Goal: Task Accomplishment & Management: Use online tool/utility

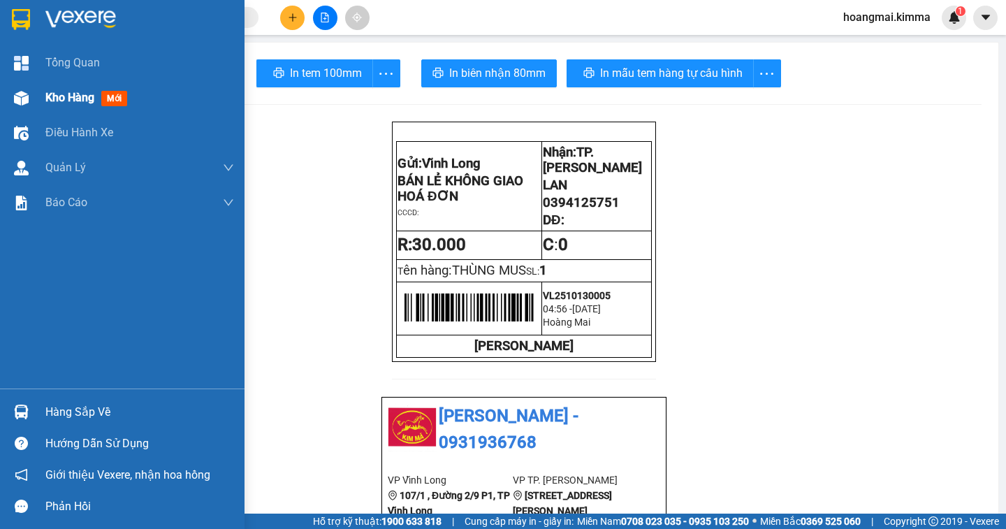
click at [56, 103] on span "Kho hàng" at bounding box center [69, 97] width 49 height 13
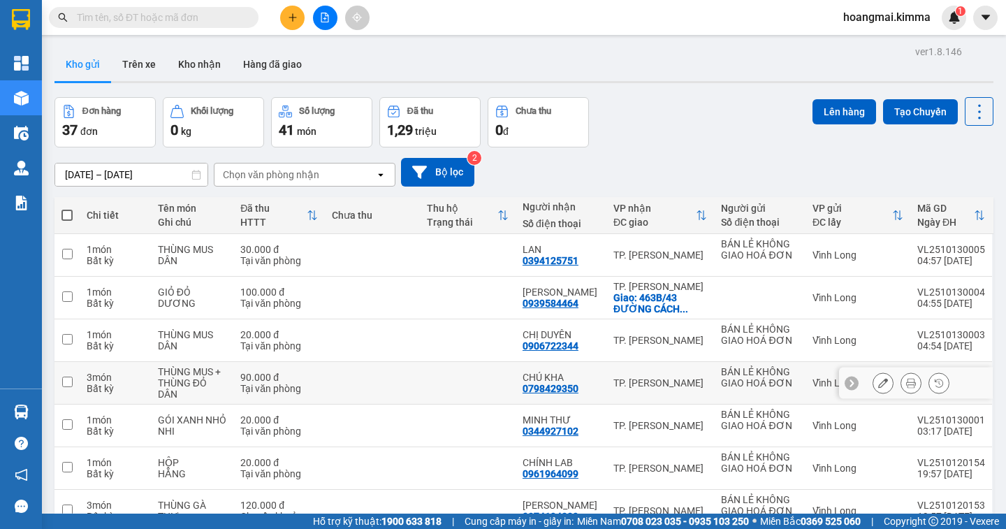
scroll to position [193, 0]
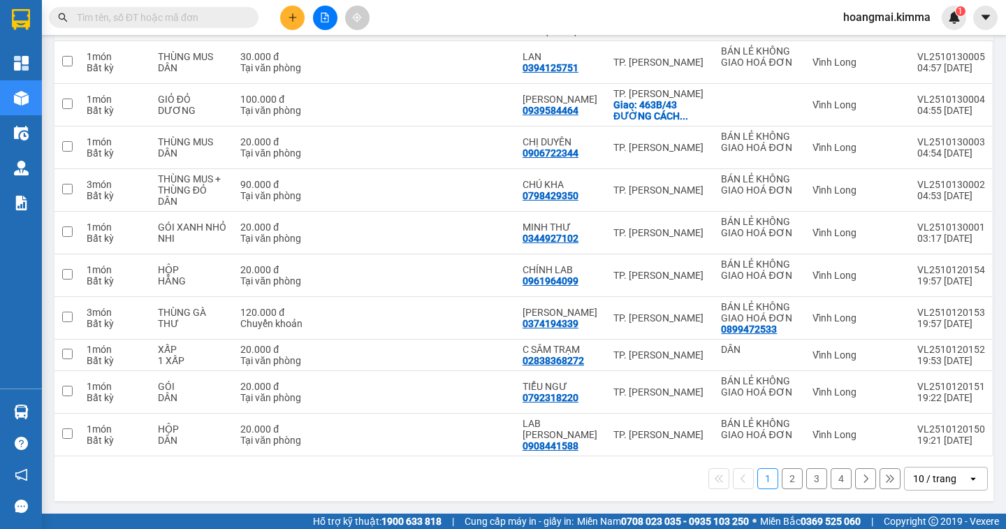
click at [929, 484] on div "10 / trang" at bounding box center [934, 478] width 43 height 14
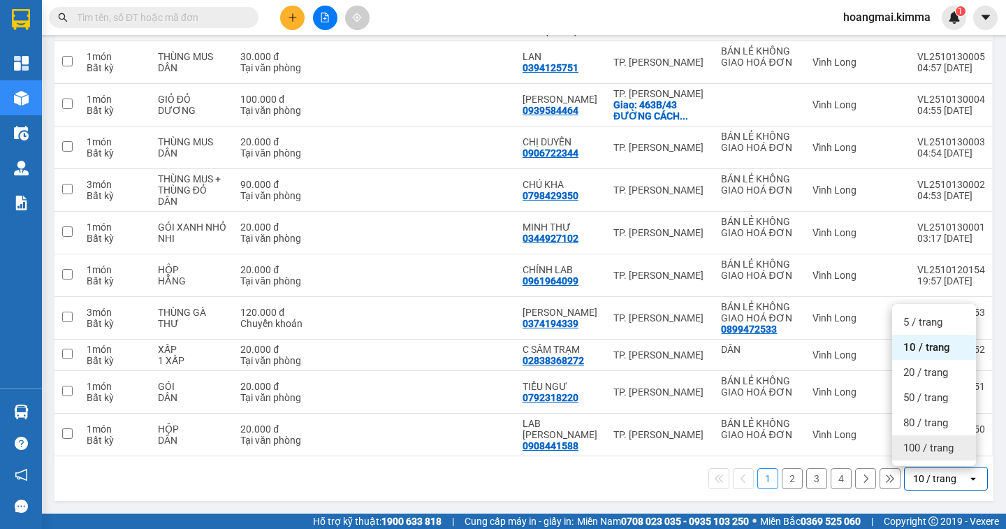
click at [932, 453] on span "100 / trang" at bounding box center [928, 448] width 50 height 14
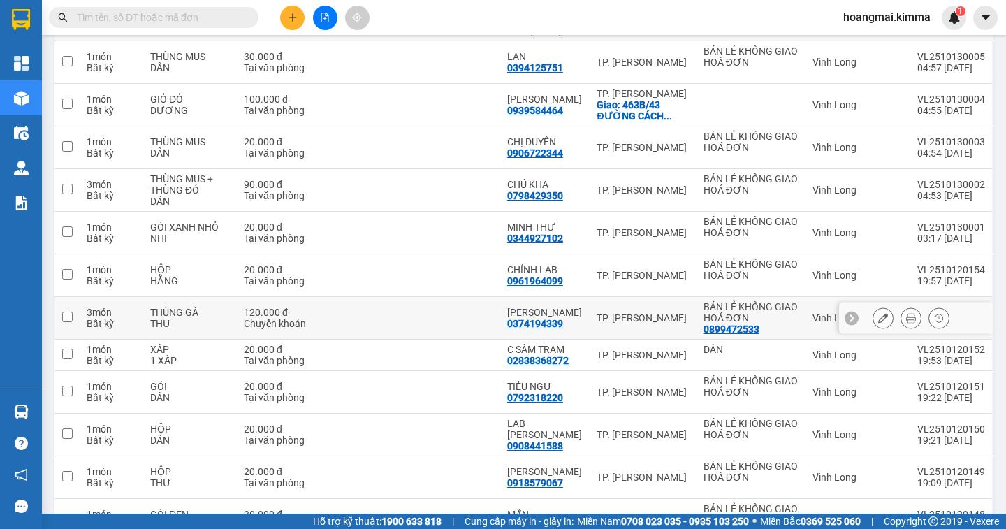
scroll to position [0, 0]
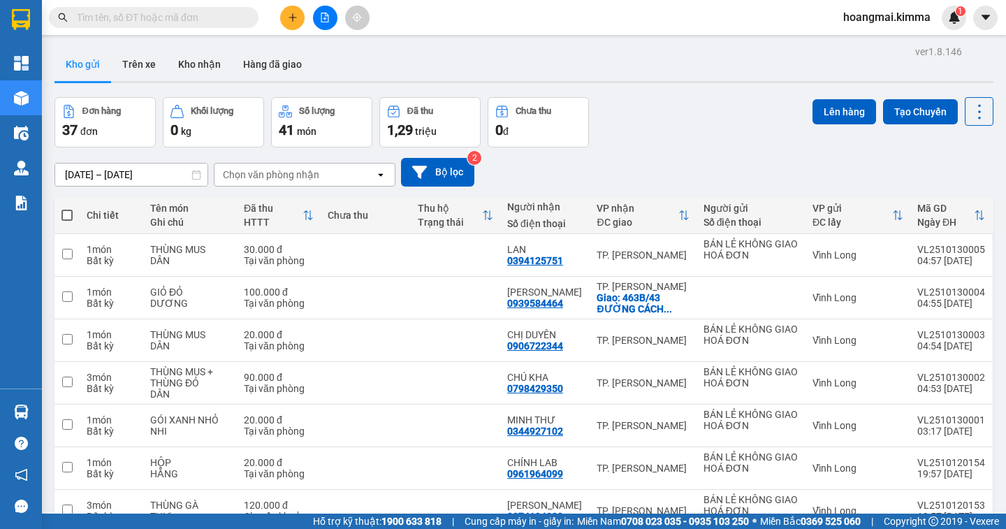
click at [69, 216] on span at bounding box center [66, 214] width 11 height 11
click at [67, 208] on input "checkbox" at bounding box center [67, 208] width 0 height 0
checkbox input "true"
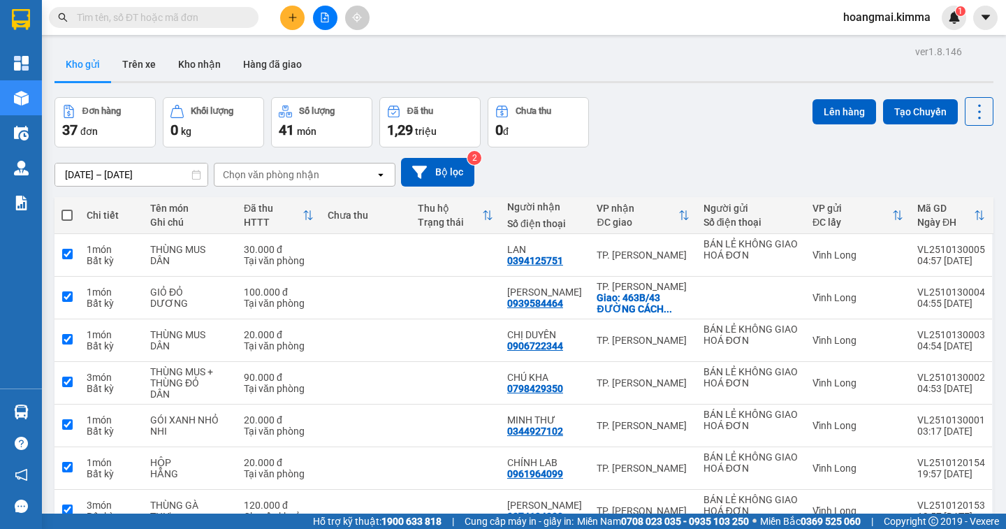
checkbox input "true"
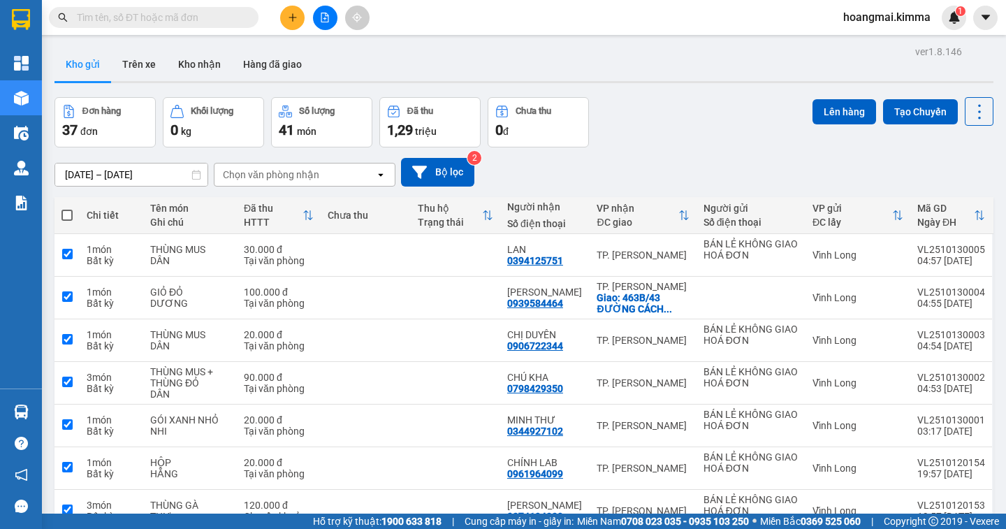
checkbox input "true"
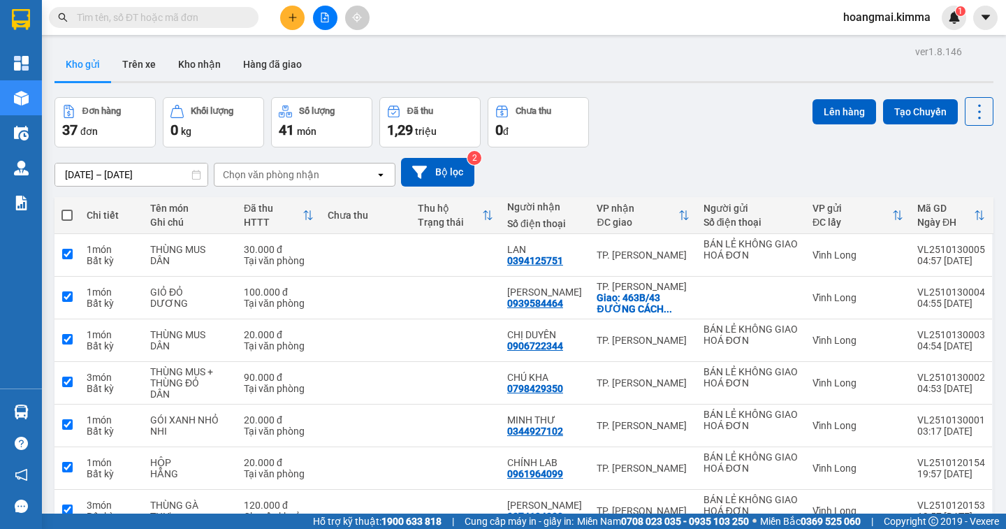
checkbox input "true"
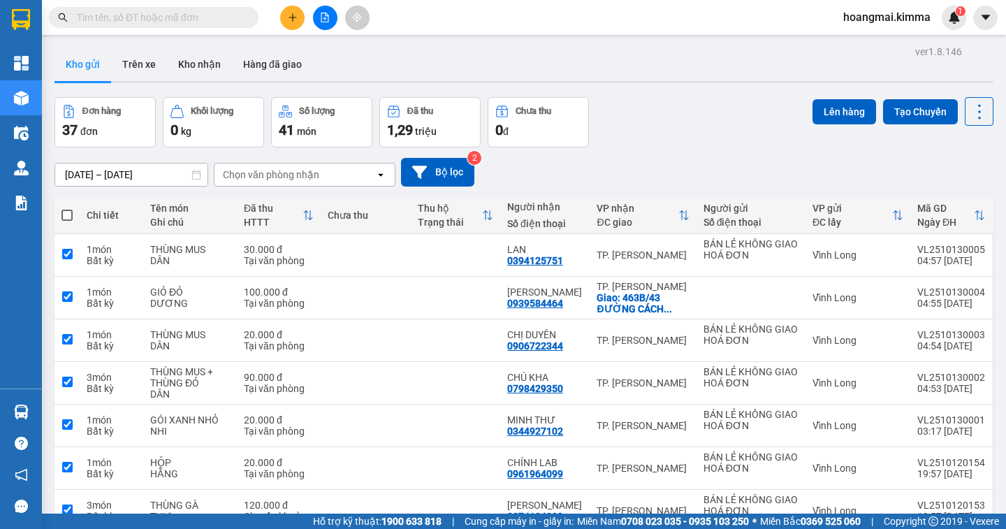
checkbox input "true"
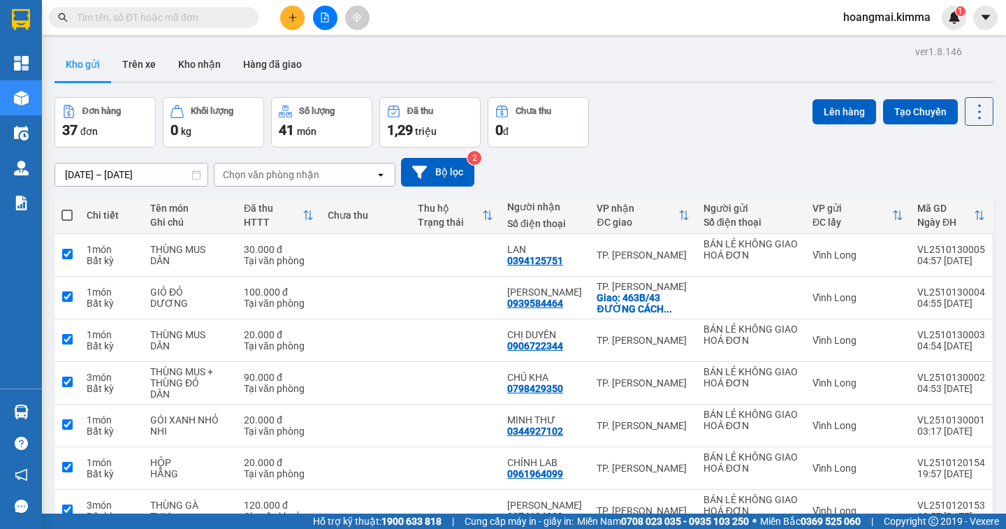
checkbox input "true"
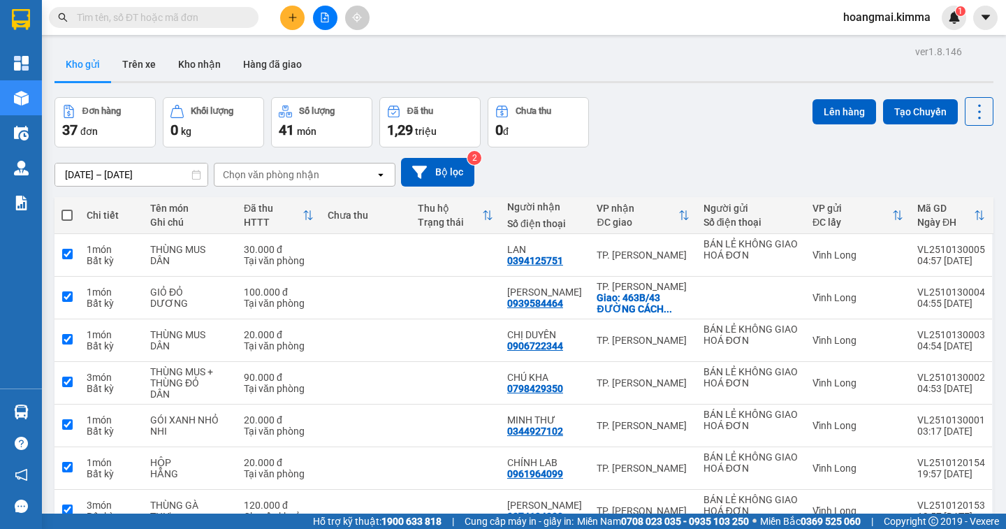
checkbox input "true"
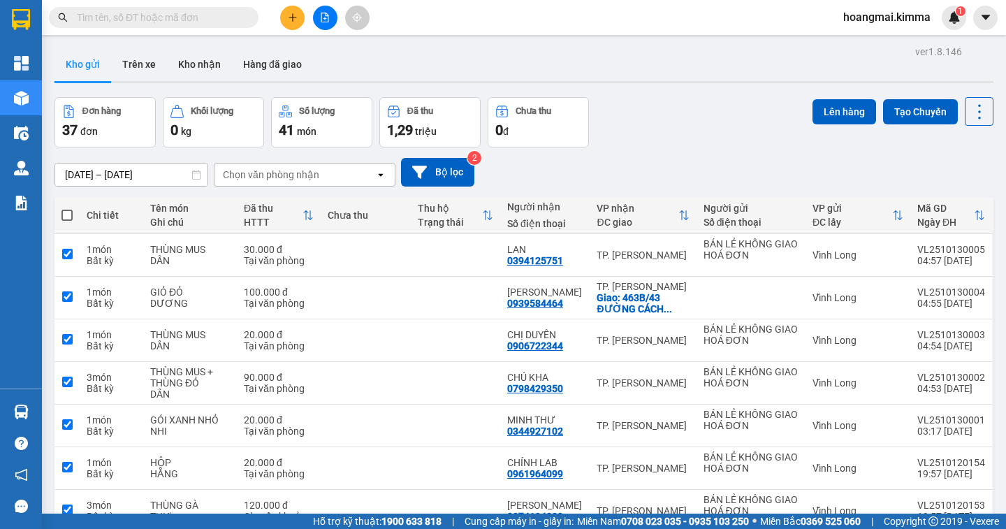
checkbox input "true"
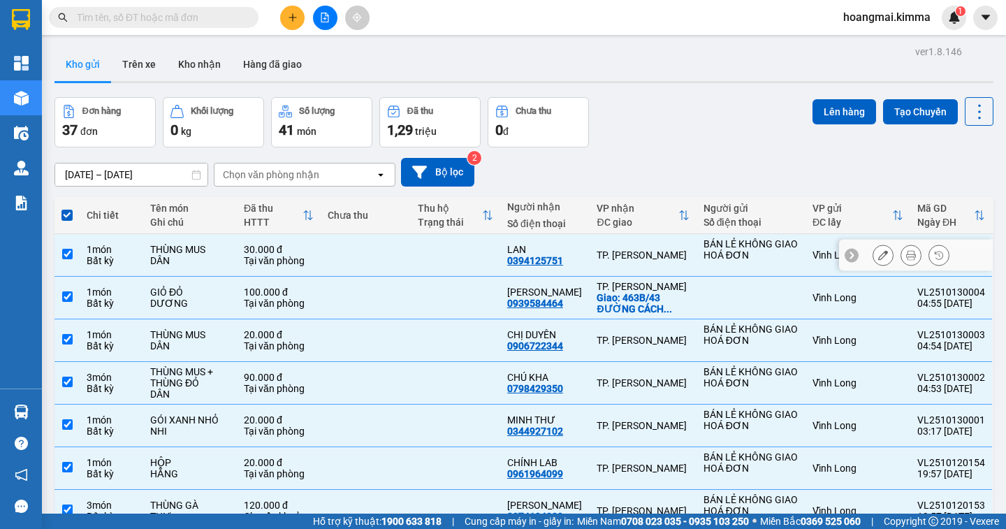
click at [68, 252] on input "checkbox" at bounding box center [67, 254] width 10 height 10
checkbox input "false"
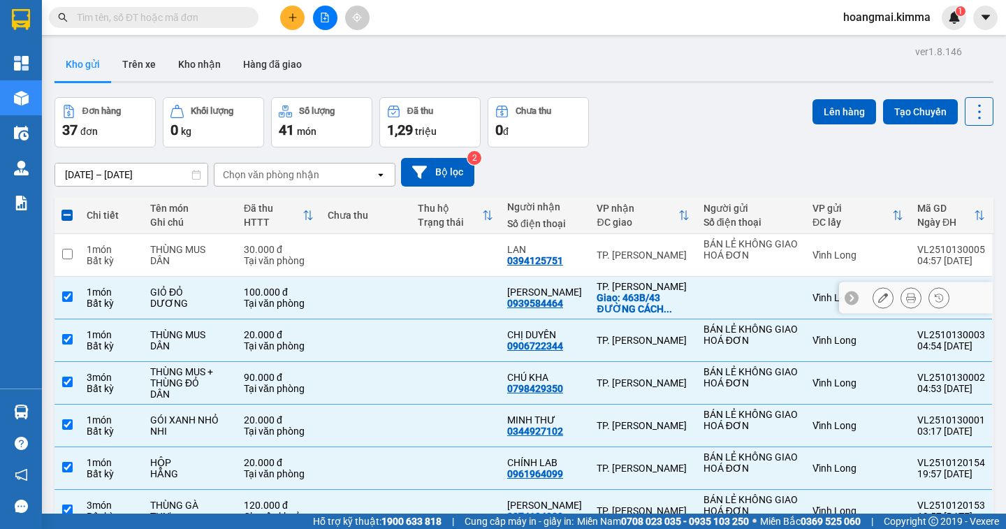
click at [70, 297] on input "checkbox" at bounding box center [67, 296] width 10 height 10
checkbox input "false"
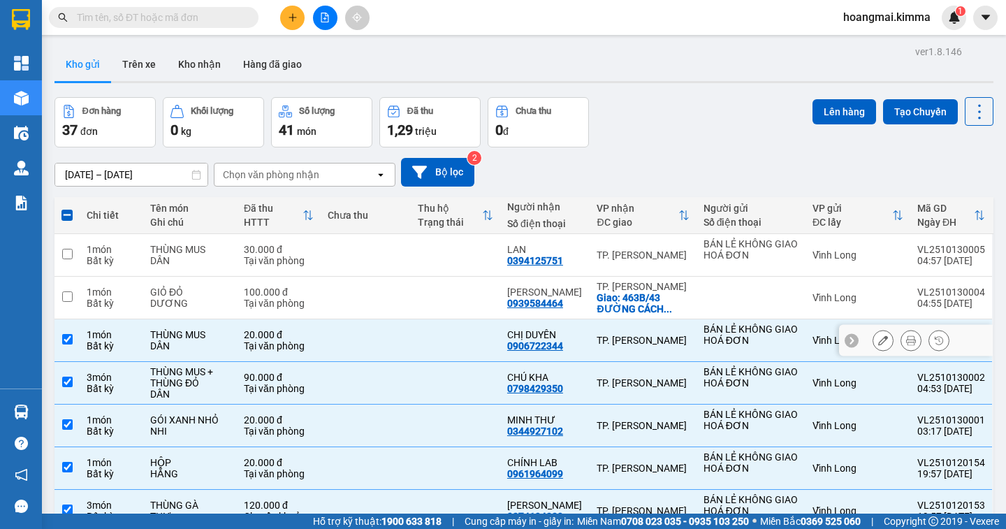
click at [60, 341] on td at bounding box center [66, 340] width 25 height 43
checkbox input "false"
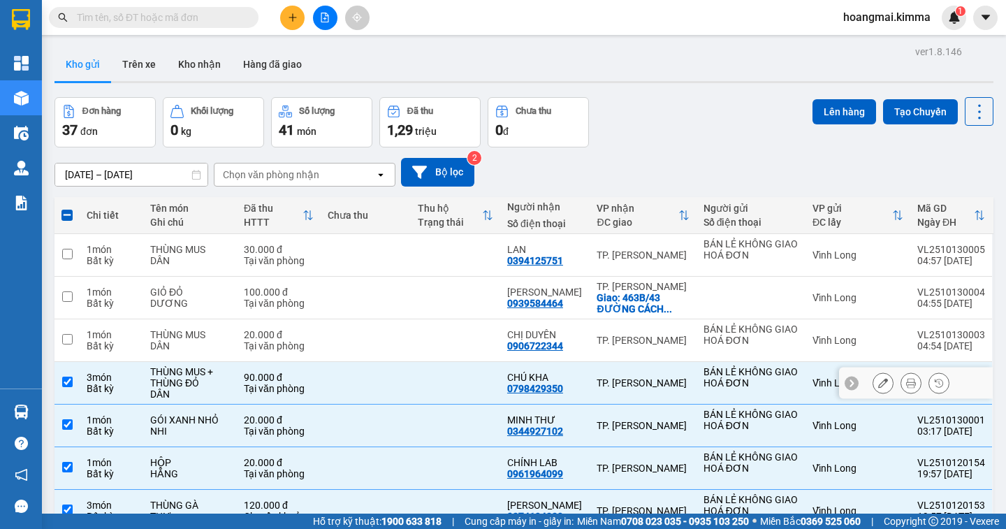
scroll to position [209, 0]
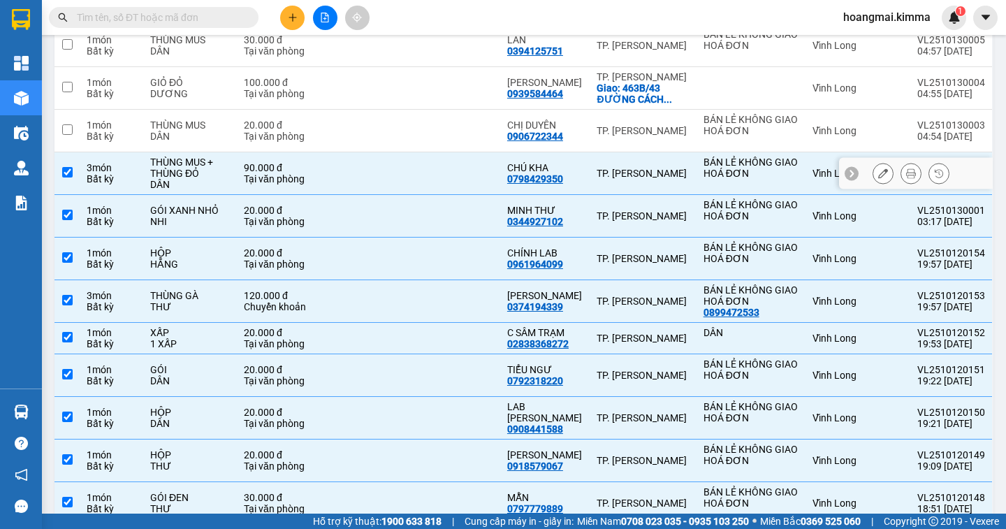
click at [69, 174] on input "checkbox" at bounding box center [67, 172] width 10 height 10
checkbox input "false"
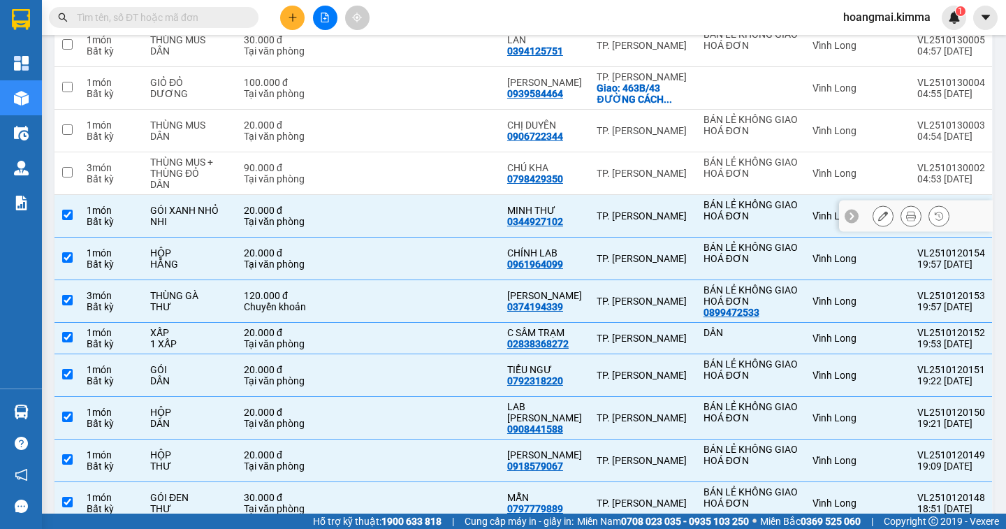
click at [70, 217] on input "checkbox" at bounding box center [67, 214] width 10 height 10
checkbox input "false"
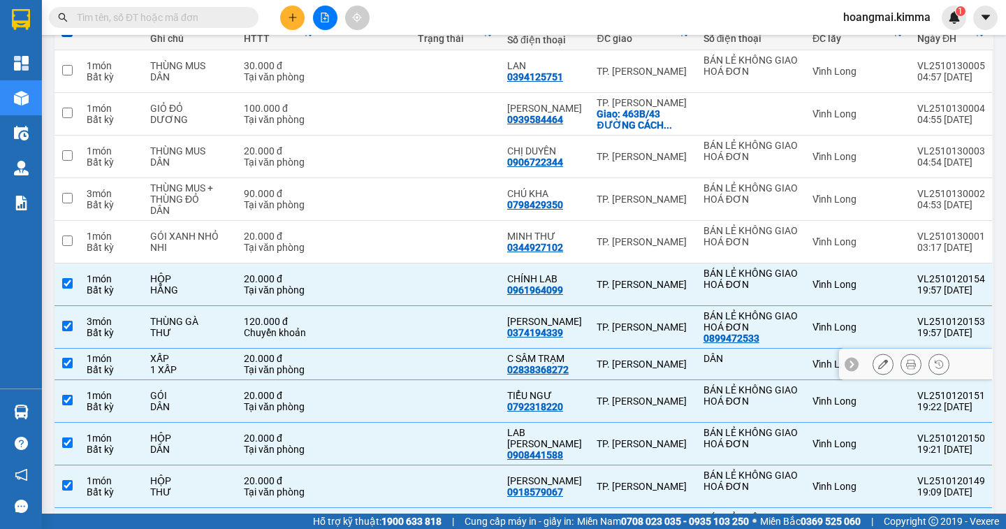
scroll to position [0, 0]
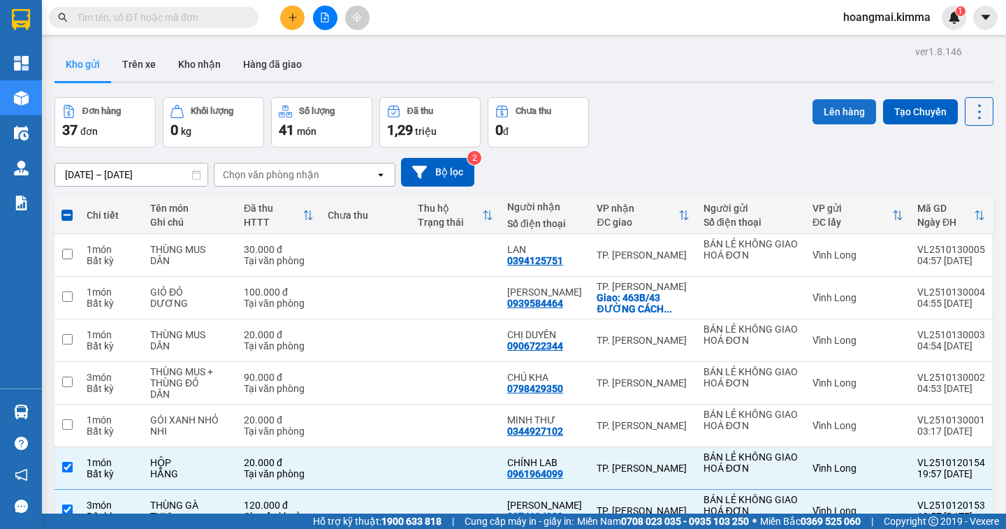
click at [832, 110] on button "Lên hàng" at bounding box center [844, 111] width 64 height 25
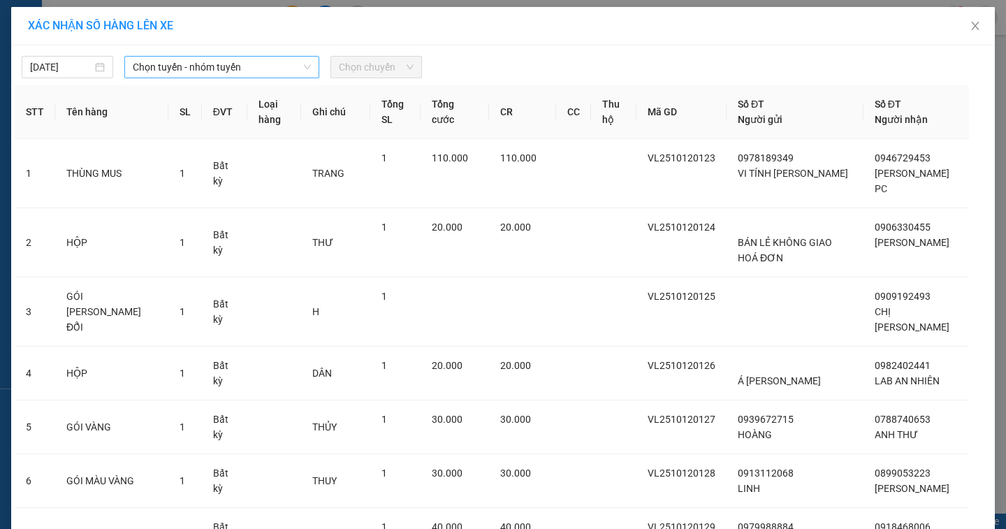
click at [205, 71] on span "Chọn tuyến - nhóm tuyến" at bounding box center [222, 67] width 178 height 21
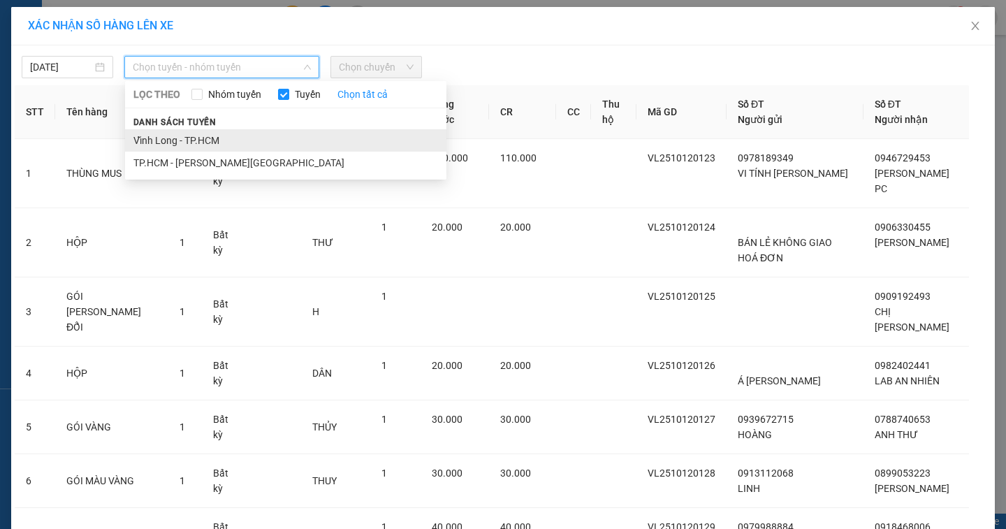
click at [221, 139] on li "Vĩnh Long - TP.HCM" at bounding box center [285, 140] width 321 height 22
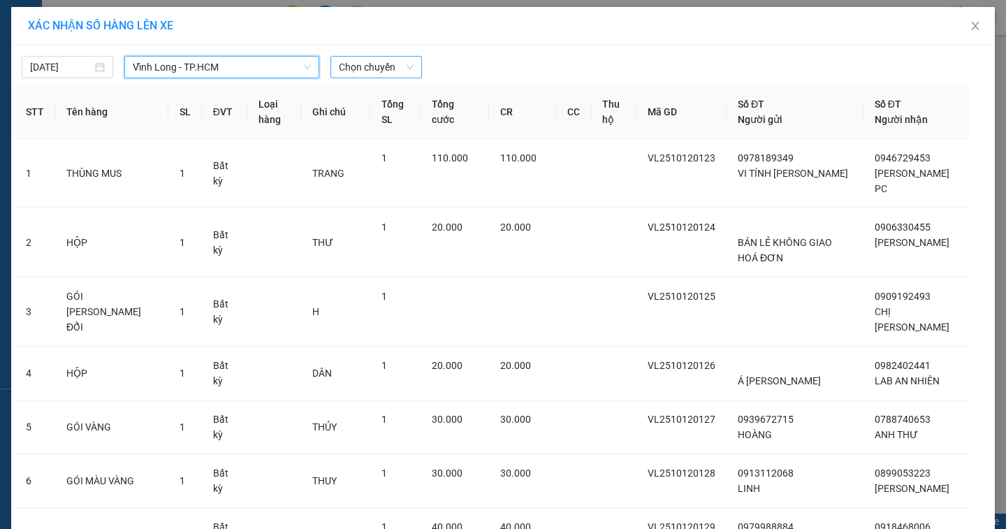
click at [362, 66] on span "Chọn chuyến" at bounding box center [376, 67] width 75 height 21
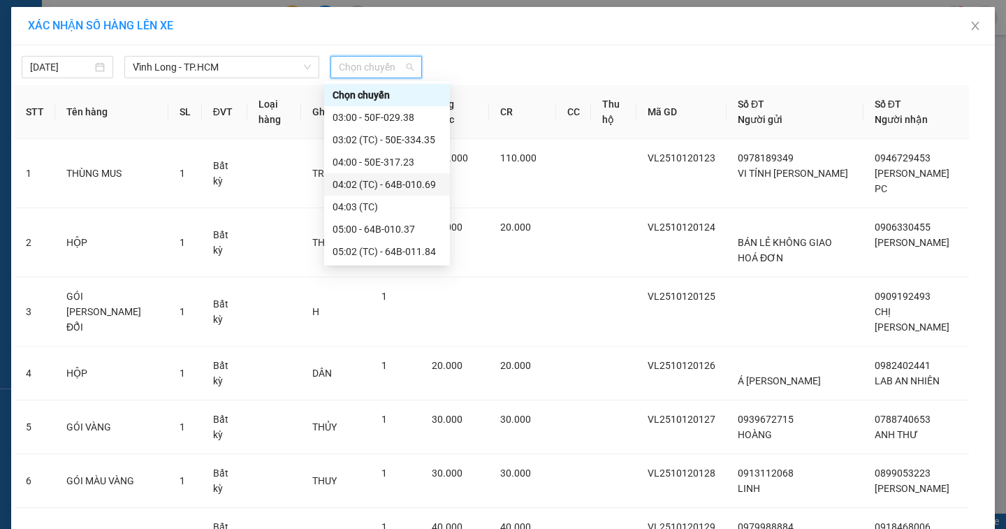
click at [385, 184] on div "04:02 (TC) - 64B-010.69" at bounding box center [386, 184] width 109 height 15
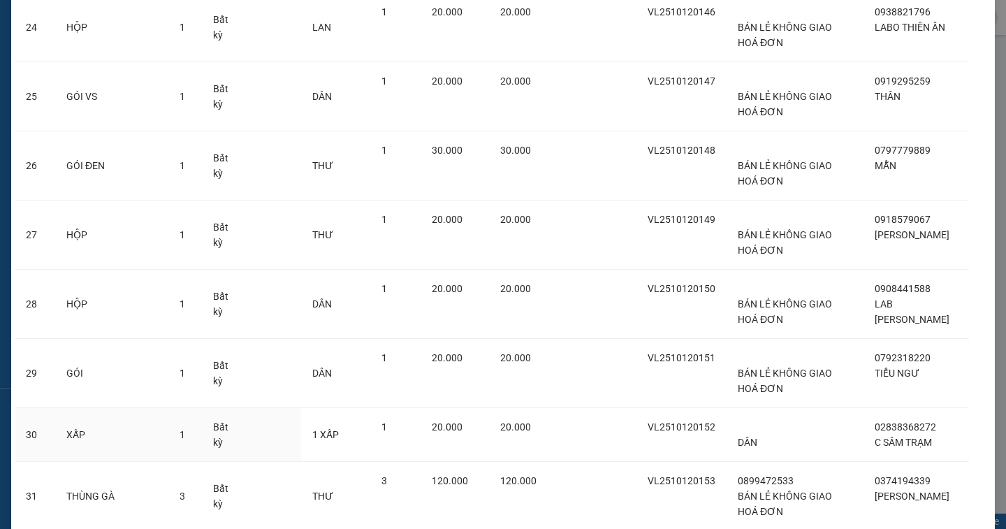
scroll to position [1749, 0]
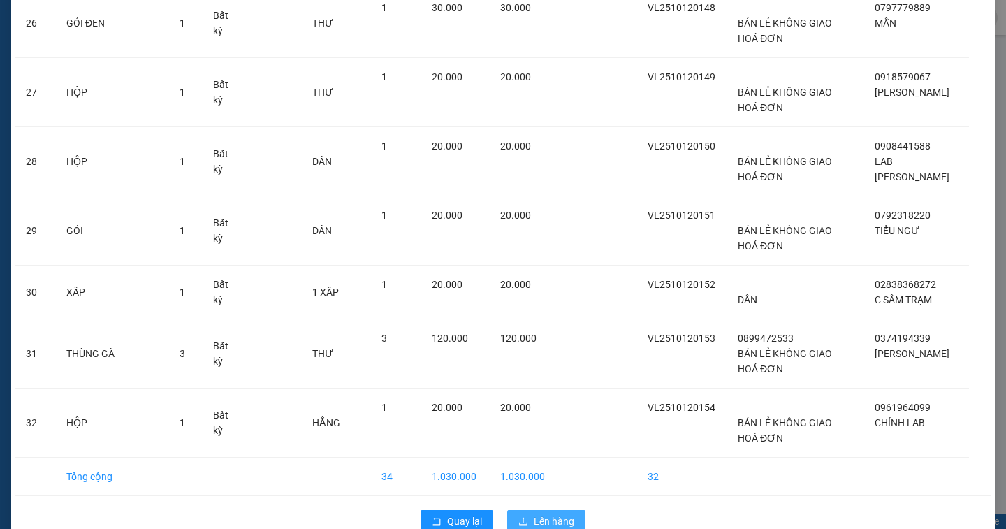
click at [512, 510] on button "Lên hàng" at bounding box center [546, 521] width 78 height 22
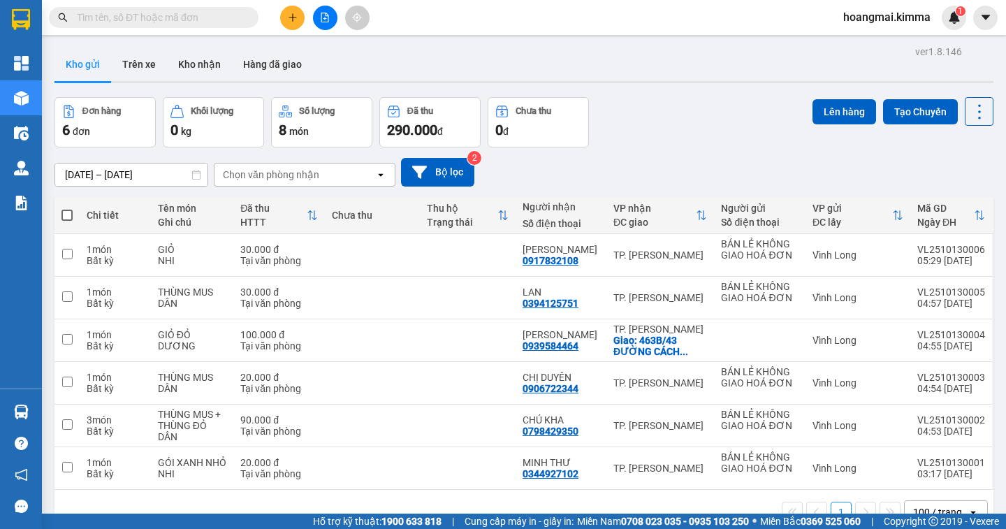
scroll to position [64, 0]
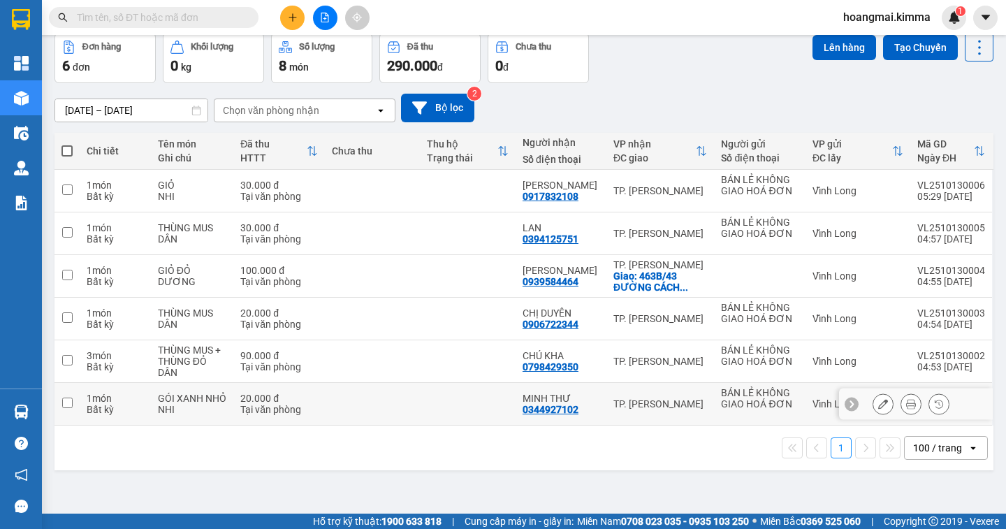
click at [70, 402] on input "checkbox" at bounding box center [67, 402] width 10 height 10
checkbox input "true"
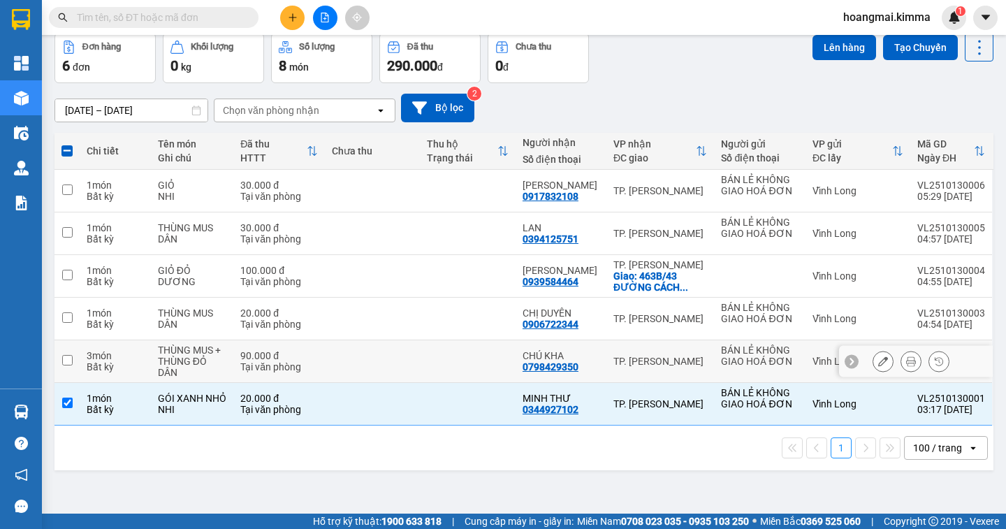
click at [67, 363] on input "checkbox" at bounding box center [67, 360] width 10 height 10
checkbox input "true"
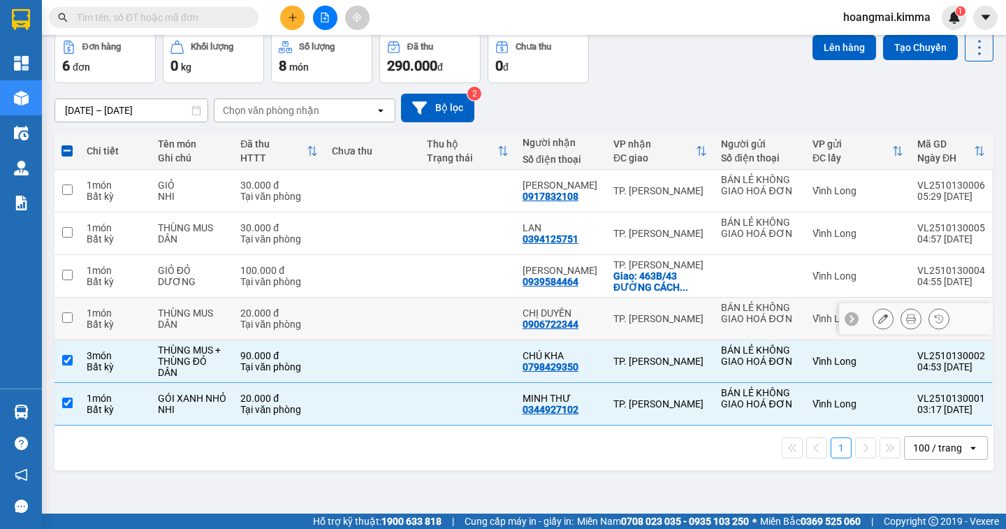
click at [59, 316] on td at bounding box center [66, 318] width 25 height 43
checkbox input "true"
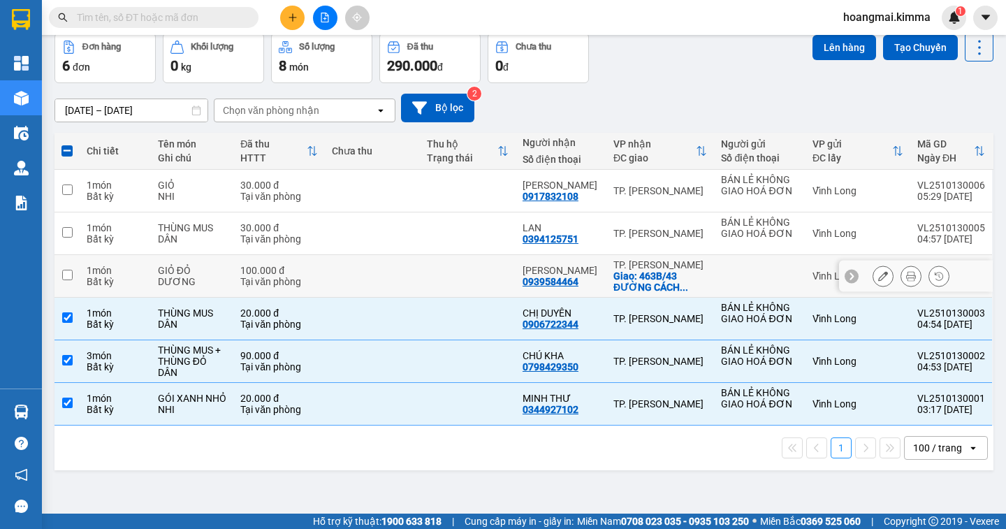
click at [68, 277] on input "checkbox" at bounding box center [67, 275] width 10 height 10
checkbox input "true"
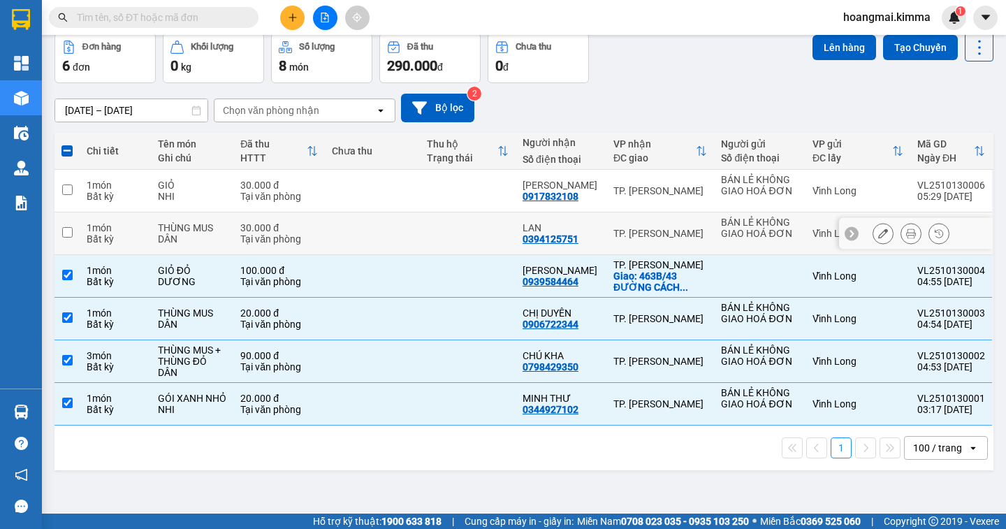
click at [62, 231] on input "checkbox" at bounding box center [67, 232] width 10 height 10
checkbox input "true"
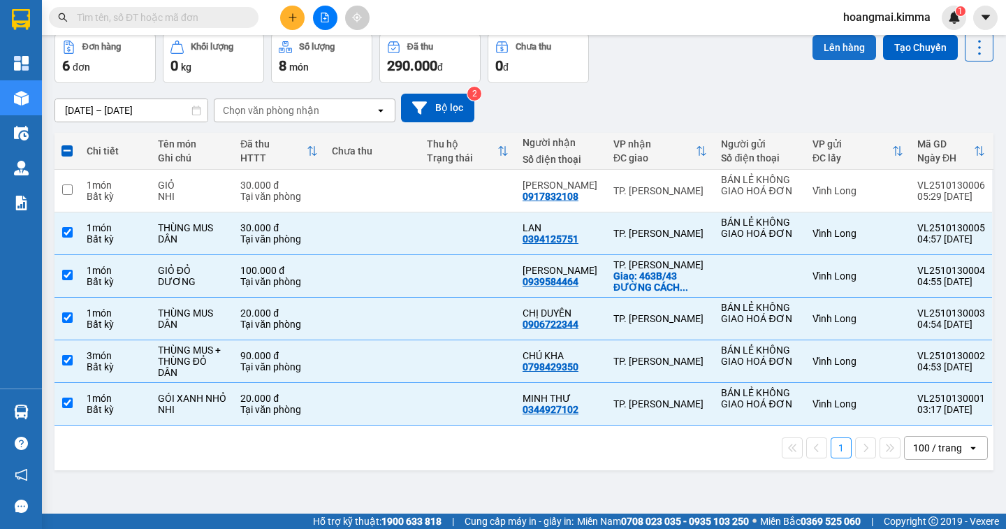
click at [817, 51] on button "Lên hàng" at bounding box center [844, 47] width 64 height 25
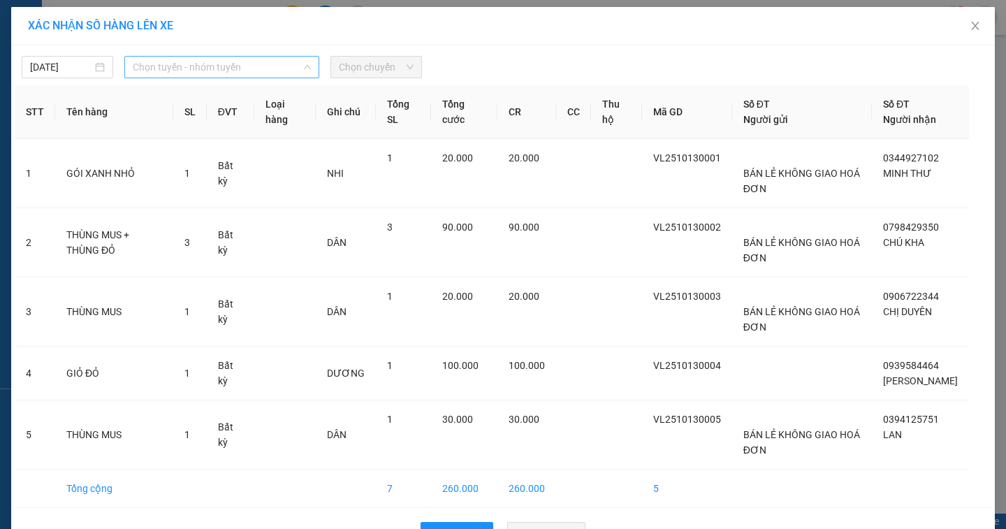
click at [133, 69] on span "Chọn tuyến - nhóm tuyến" at bounding box center [222, 67] width 178 height 21
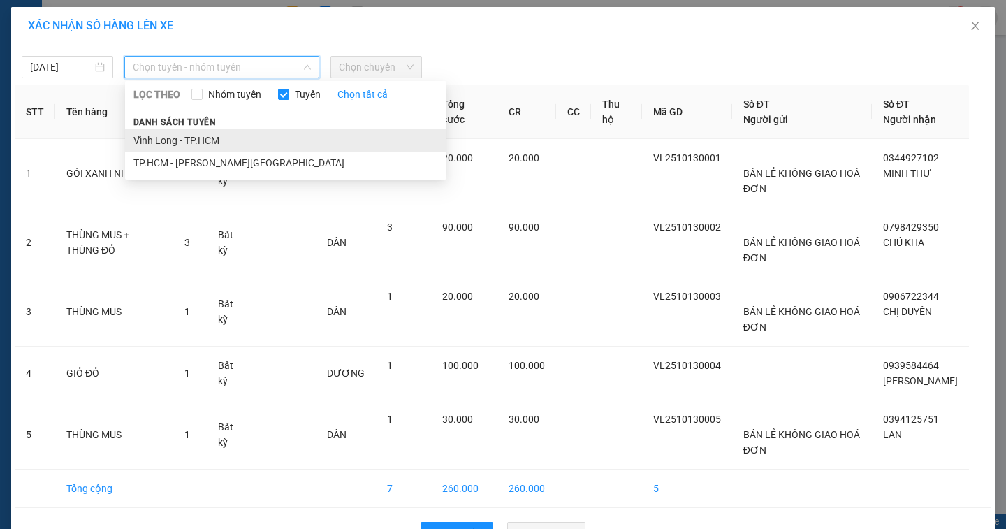
click at [144, 140] on li "Vĩnh Long - TP.HCM" at bounding box center [285, 140] width 321 height 22
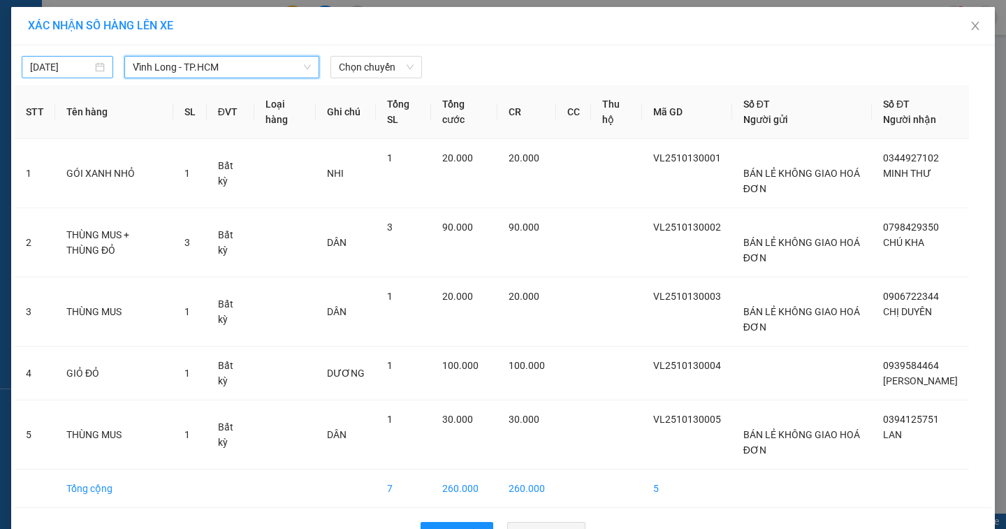
click at [86, 70] on input "[DATE]" at bounding box center [61, 66] width 62 height 15
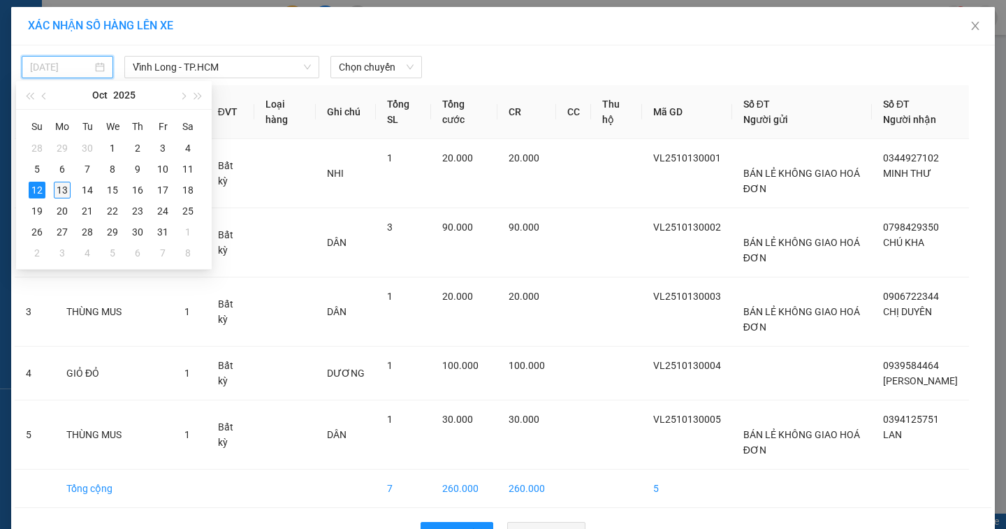
click at [58, 196] on div "13" at bounding box center [62, 190] width 17 height 17
type input "[DATE]"
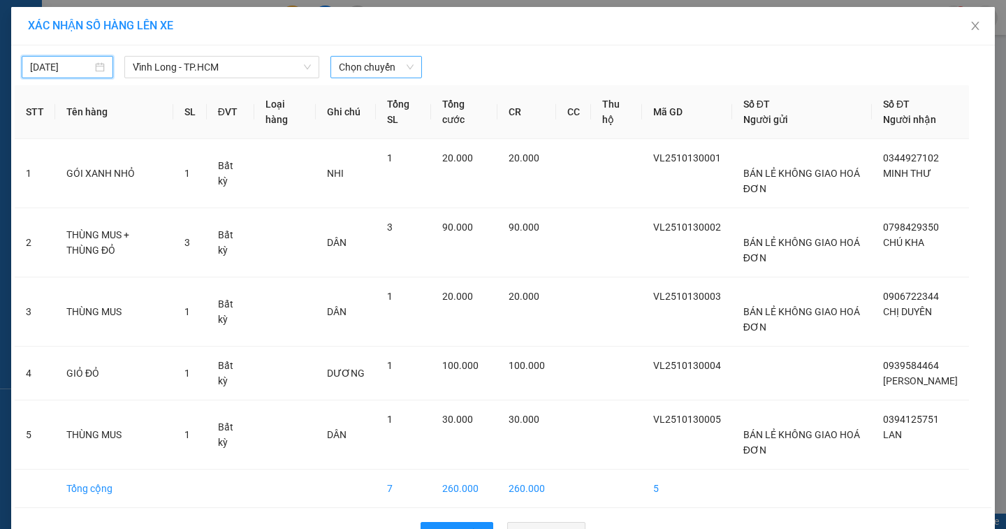
click at [355, 72] on span "Chọn chuyến" at bounding box center [376, 67] width 75 height 21
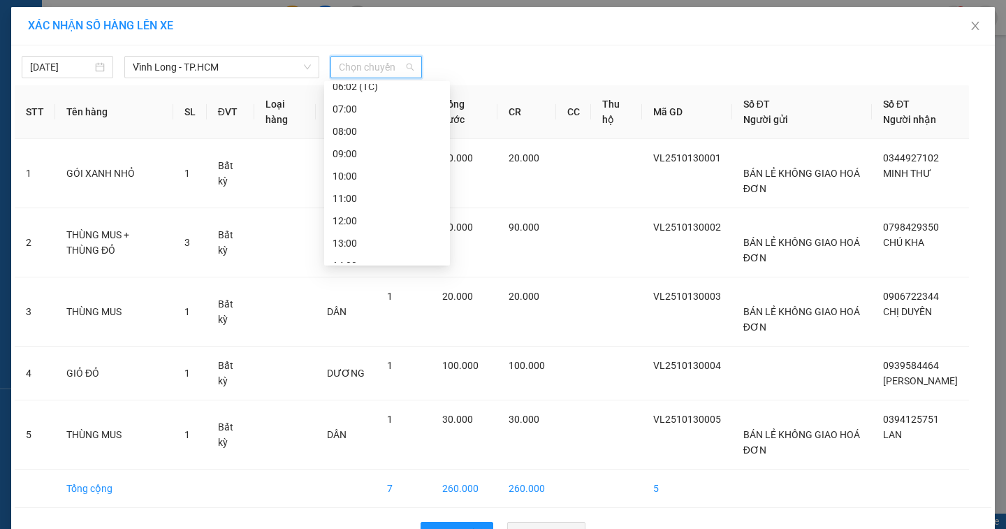
scroll to position [70, 0]
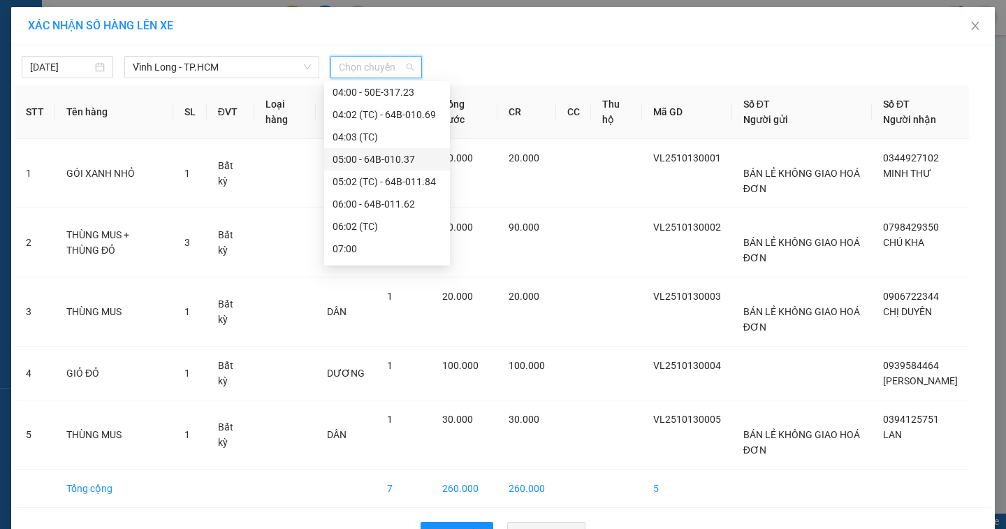
click at [367, 156] on div "05:00 - 64B-010.37" at bounding box center [386, 159] width 109 height 15
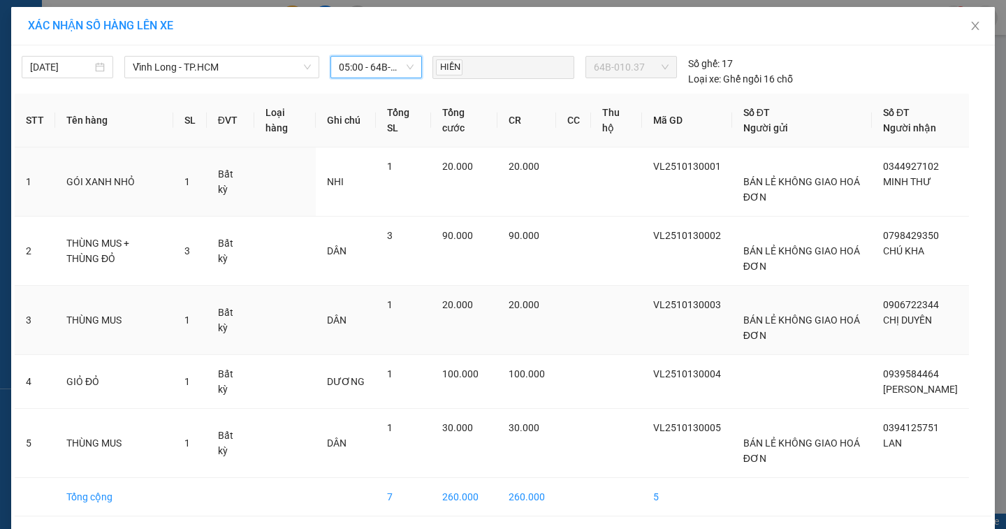
scroll to position [66, 0]
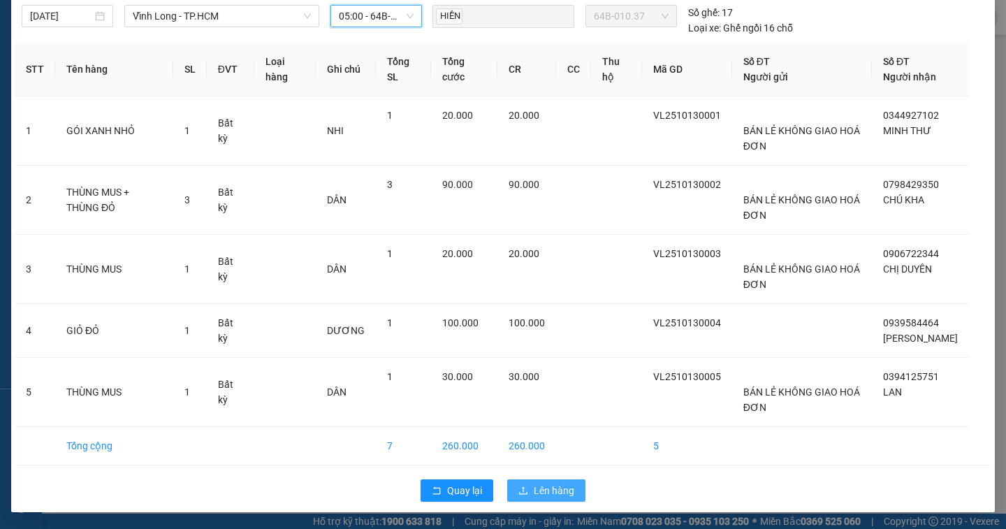
click at [525, 483] on button "Lên hàng" at bounding box center [546, 490] width 78 height 22
